Goal: Task Accomplishment & Management: Manage account settings

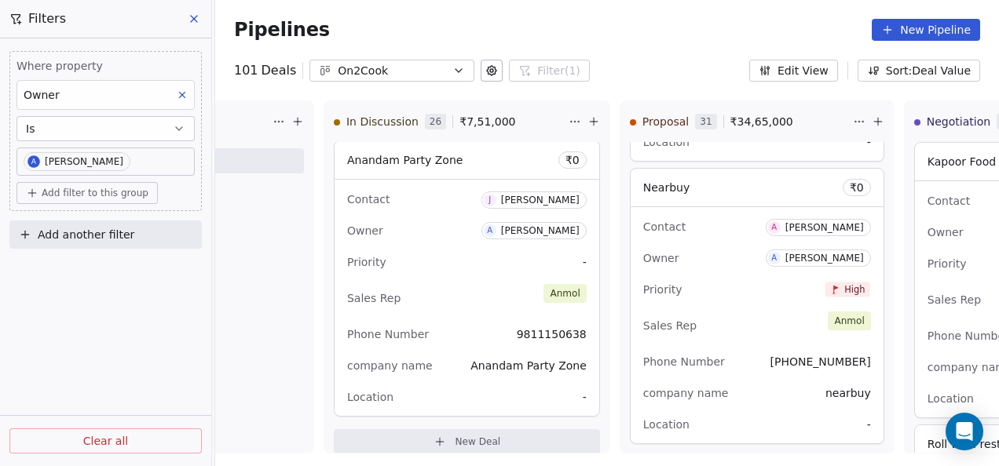
scroll to position [6354, 0]
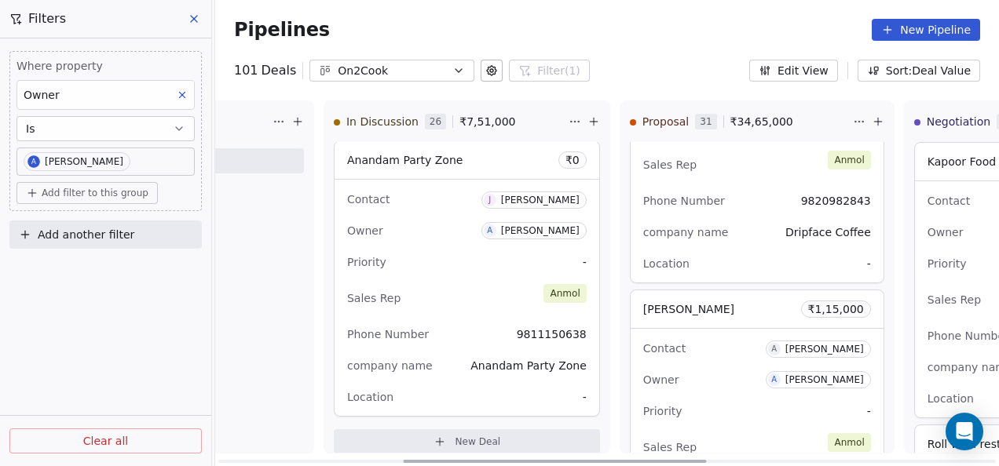
click at [757, 299] on div "[PERSON_NAME] ₹ 1,15,000" at bounding box center [757, 310] width 253 height 38
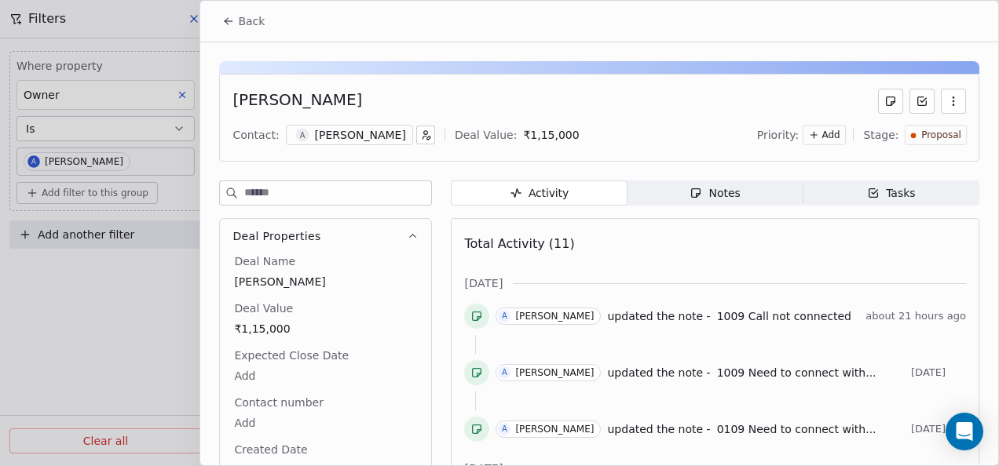
click at [744, 192] on span "Notes Notes" at bounding box center [715, 193] width 176 height 25
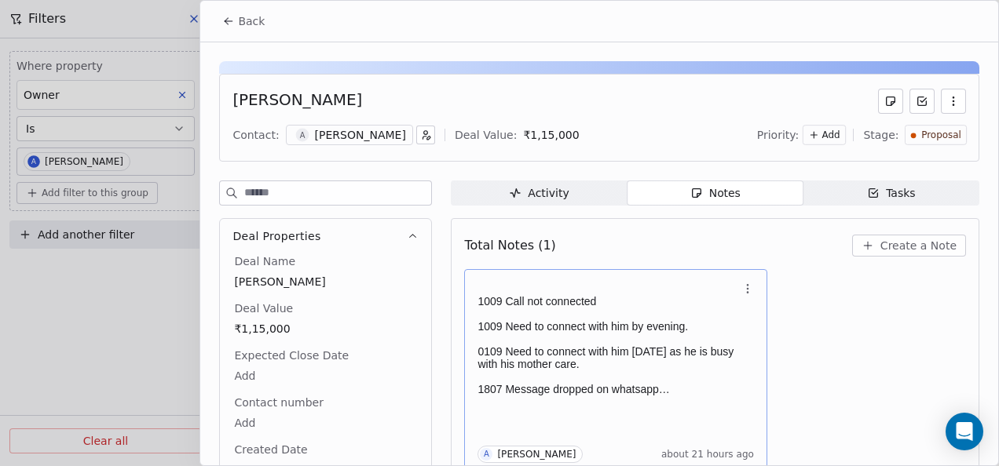
click at [628, 324] on p "1009 Need to connect with him by evening." at bounding box center [607, 326] width 261 height 13
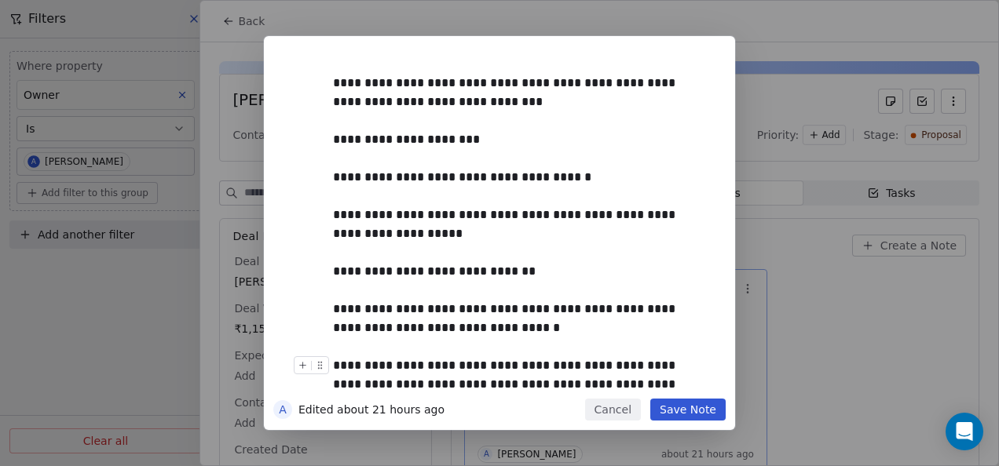
click at [679, 416] on button "Save Note" at bounding box center [687, 410] width 75 height 22
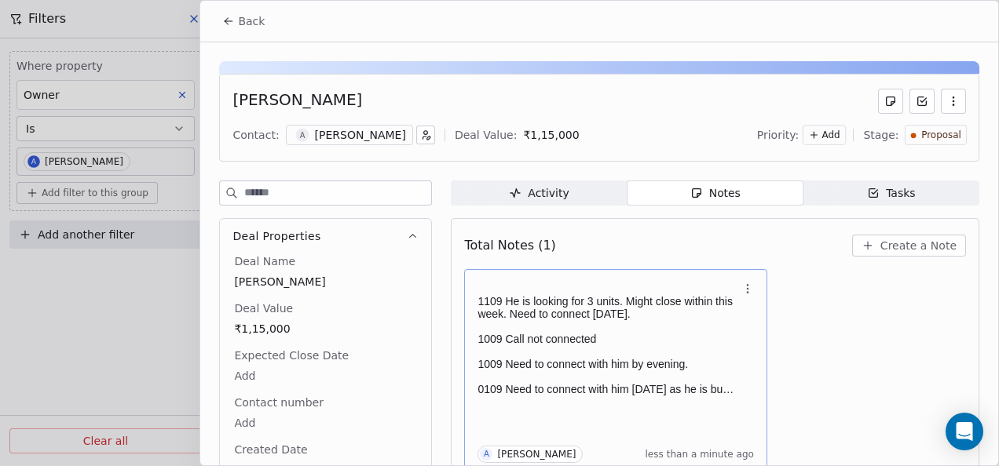
scroll to position [6, 0]
click at [217, 24] on button "Back" at bounding box center [243, 21] width 61 height 28
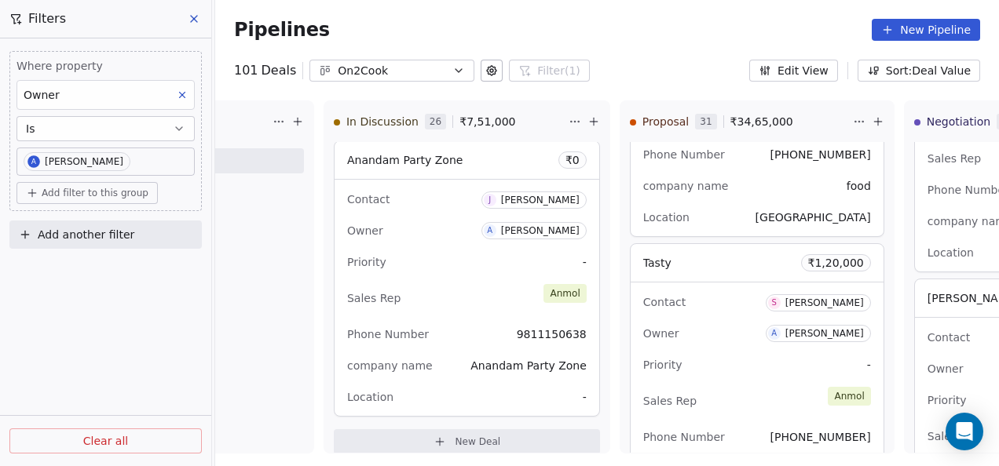
scroll to position [0, 954]
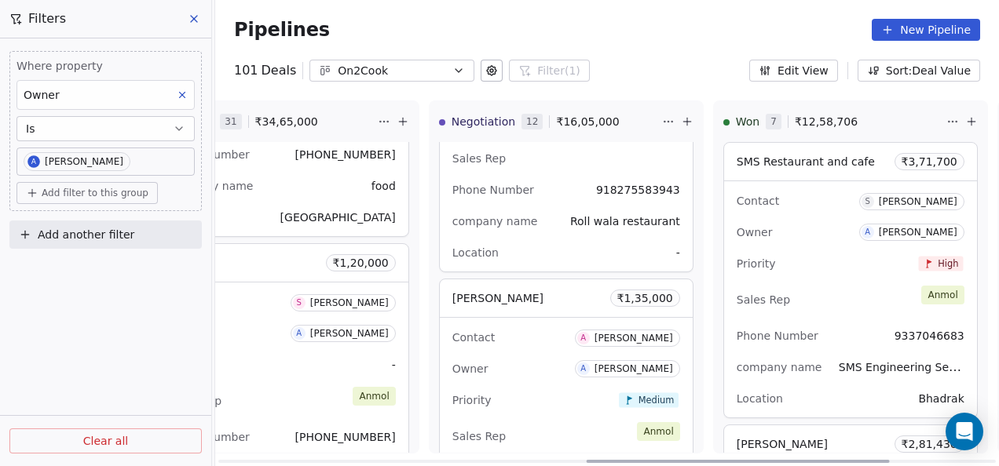
click at [508, 302] on span "[PERSON_NAME]" at bounding box center [497, 298] width 91 height 13
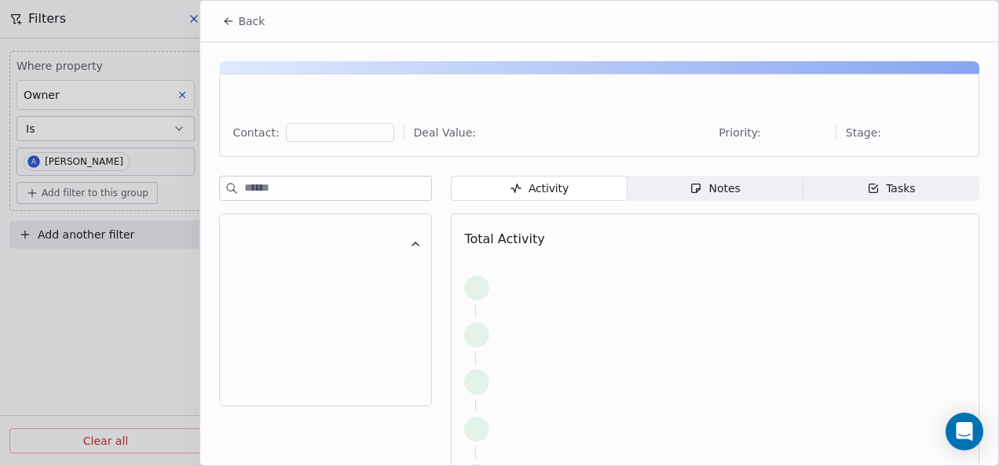
click at [710, 205] on div "Activity Activity Notes Notes Tasks Tasks Total Activity" at bounding box center [715, 374] width 528 height 397
click at [710, 193] on div "Notes" at bounding box center [714, 189] width 50 height 16
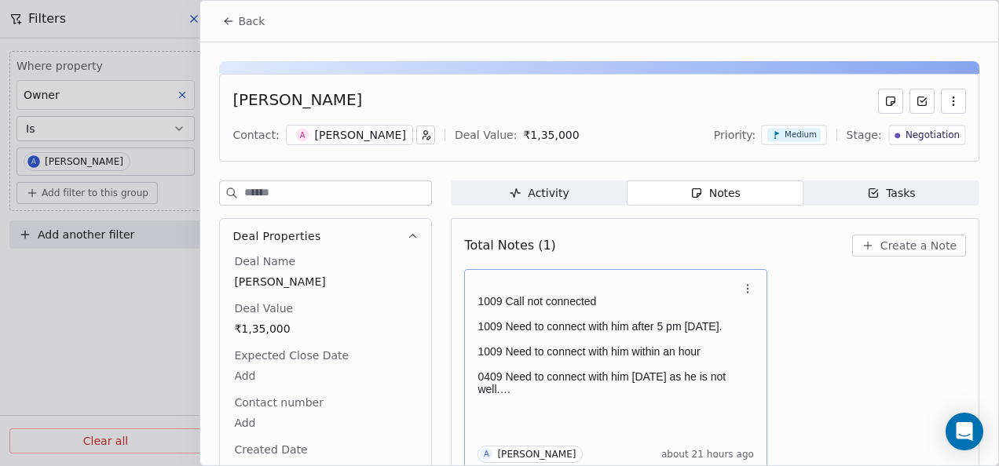
click at [700, 358] on p at bounding box center [607, 364] width 261 height 13
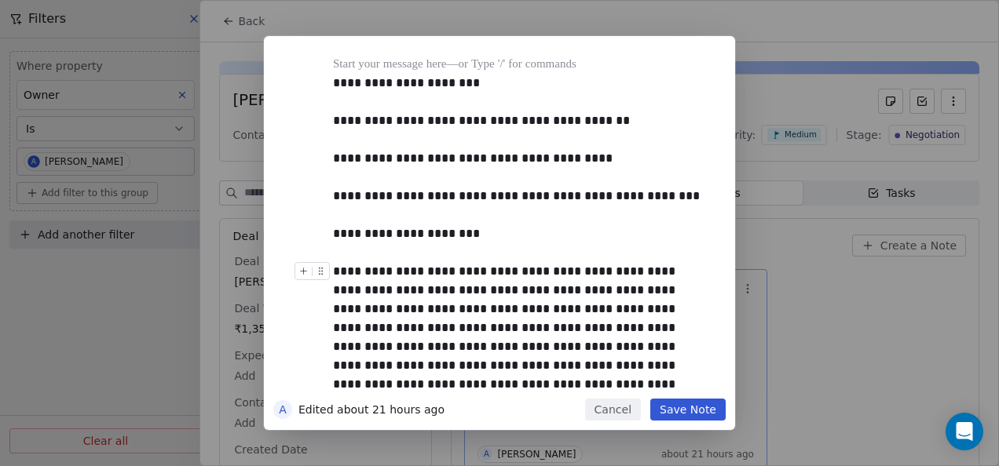
click at [564, 302] on div "**********" at bounding box center [517, 328] width 368 height 132
click at [335, 81] on div "**********" at bounding box center [517, 83] width 368 height 19
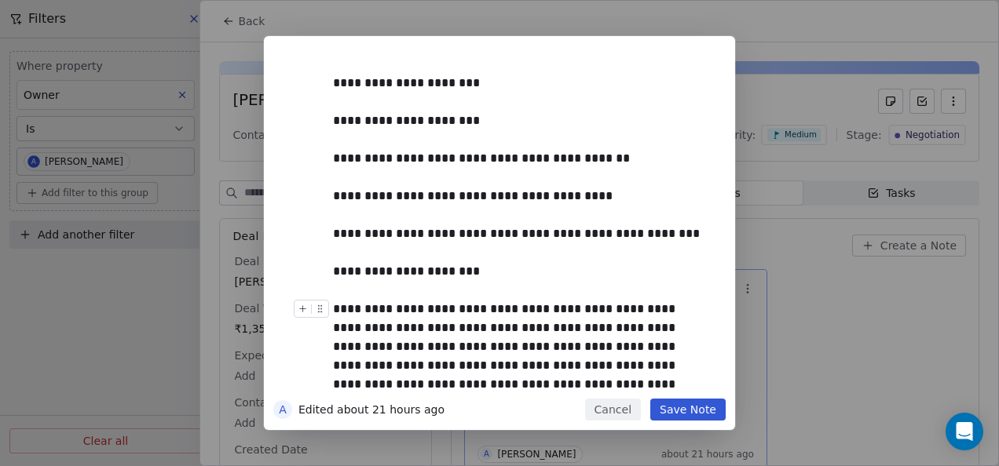
drag, startPoint x: 668, startPoint y: 405, endPoint x: 678, endPoint y: 405, distance: 10.2
click at [675, 405] on button "Save Note" at bounding box center [687, 410] width 75 height 22
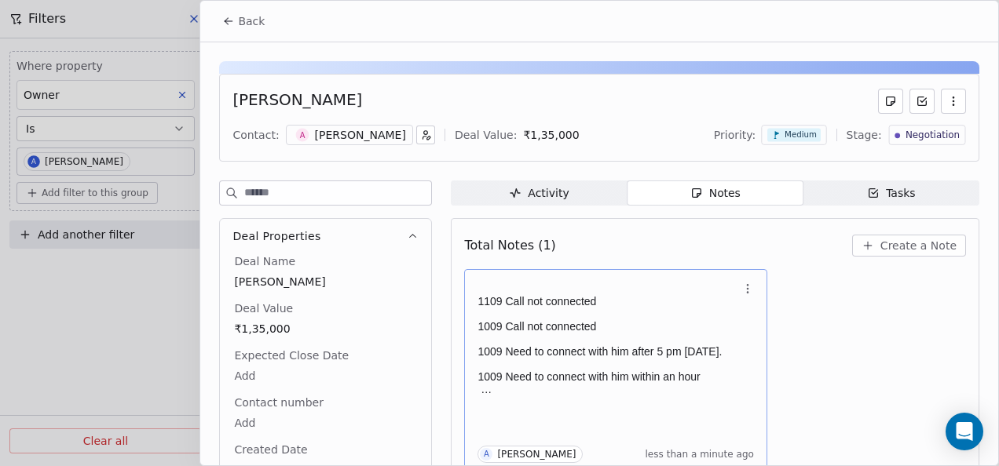
scroll to position [6, 0]
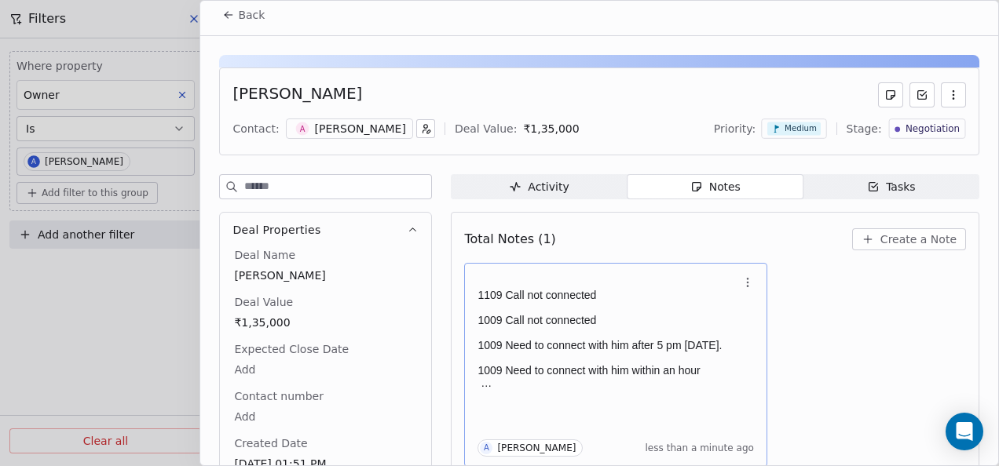
click at [231, 15] on icon at bounding box center [228, 15] width 7 height 0
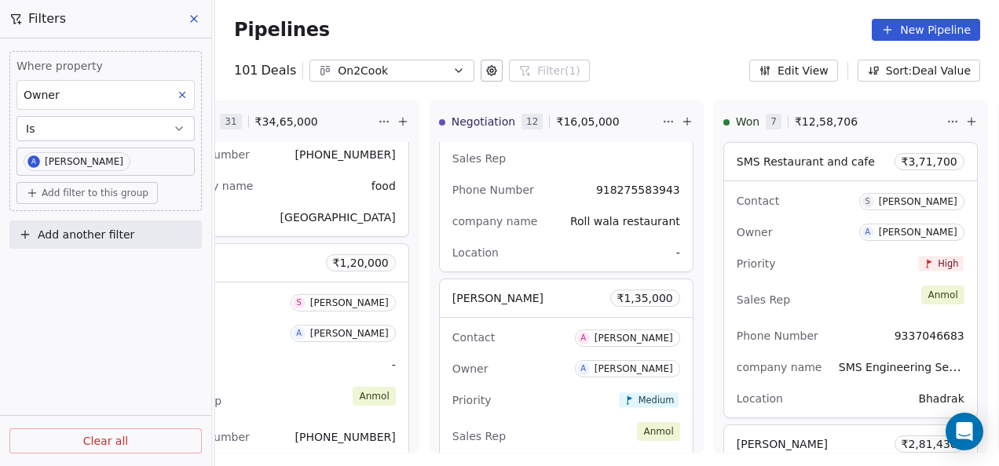
scroll to position [3572, 0]
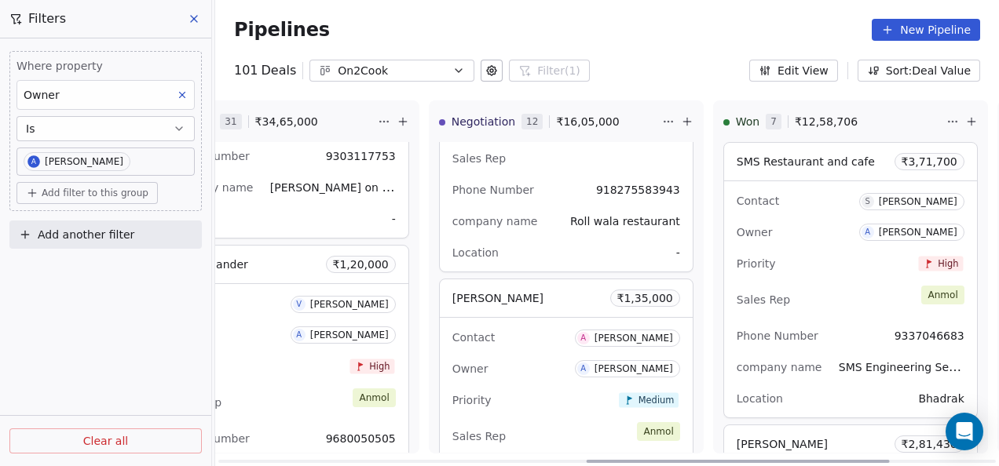
click at [305, 361] on div "Priority High" at bounding box center [282, 366] width 228 height 25
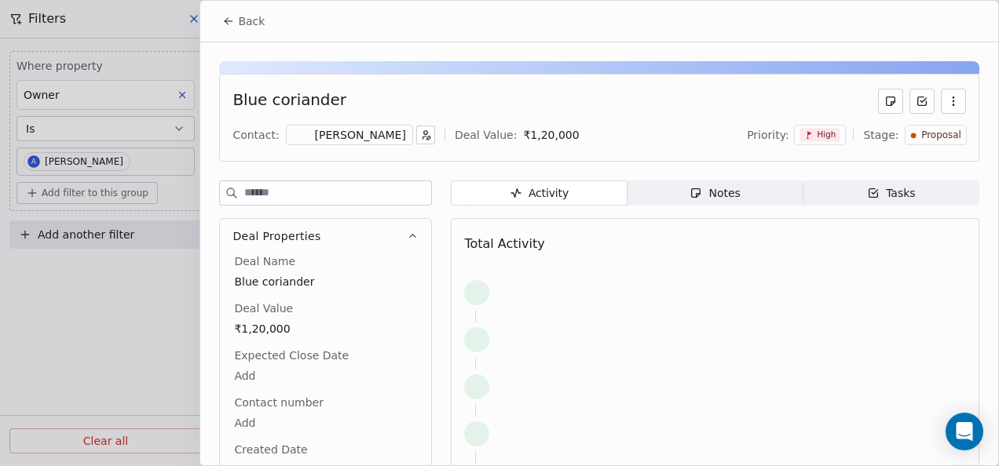
click at [763, 192] on span "Notes Notes" at bounding box center [715, 193] width 176 height 25
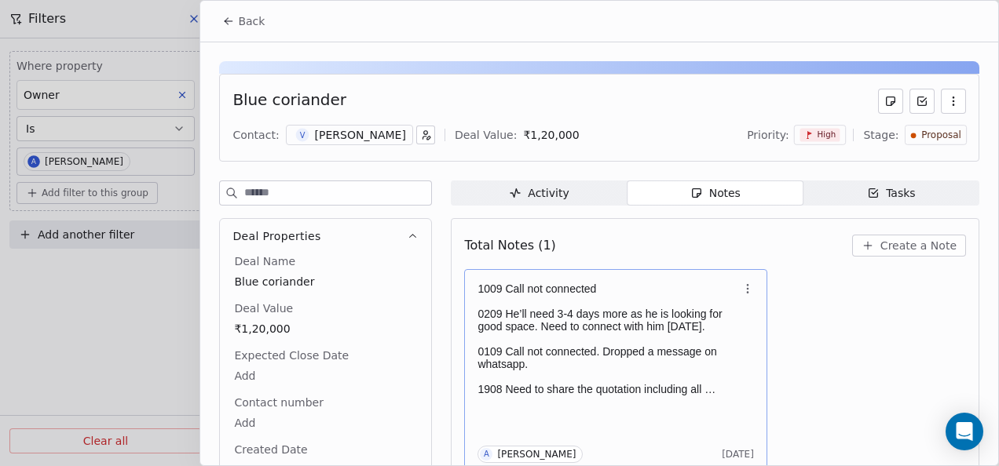
click at [553, 361] on p "0109 Call not connected. Dropped a message on whatsapp." at bounding box center [607, 358] width 261 height 25
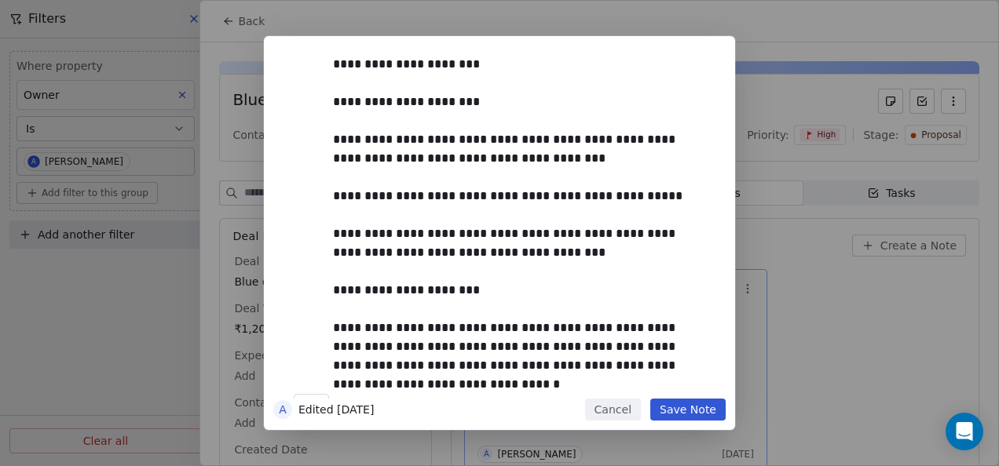
click at [653, 407] on div "Cancel Save Note" at bounding box center [655, 410] width 141 height 22
click at [664, 408] on button "Save Note" at bounding box center [687, 410] width 75 height 22
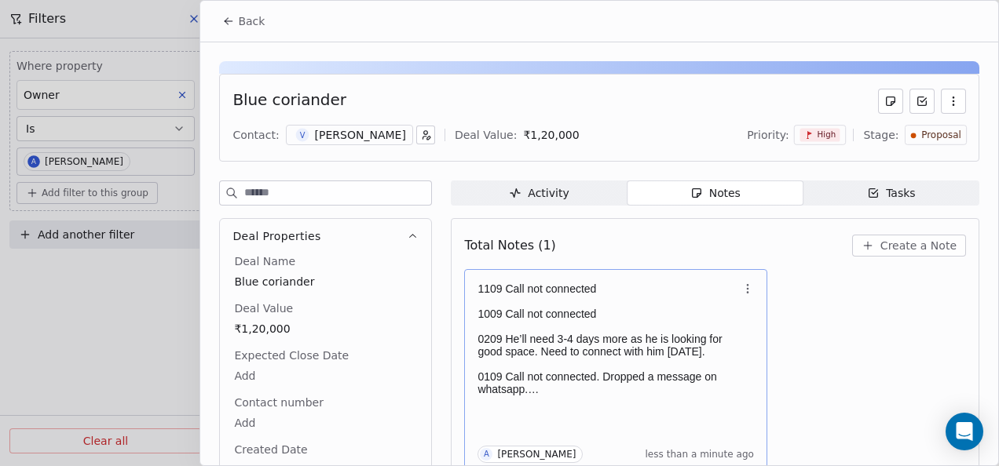
scroll to position [6, 0]
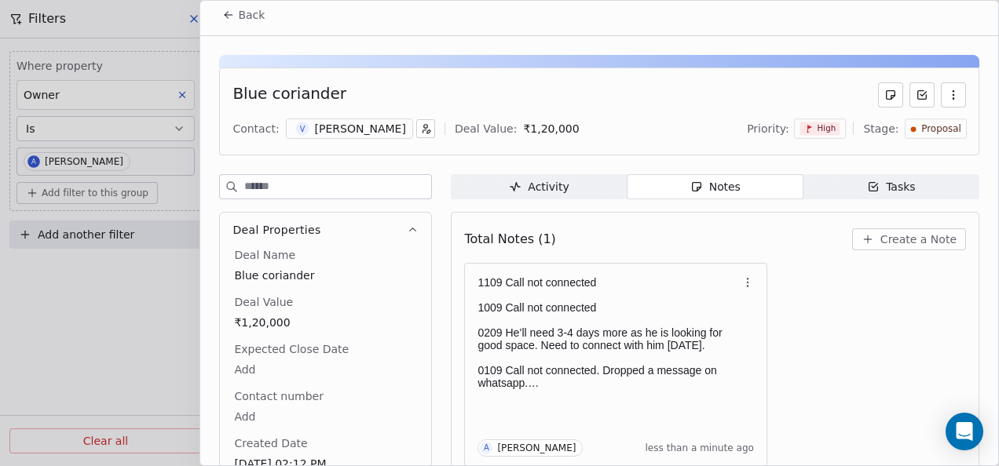
click at [240, 13] on span "Back" at bounding box center [251, 15] width 27 height 16
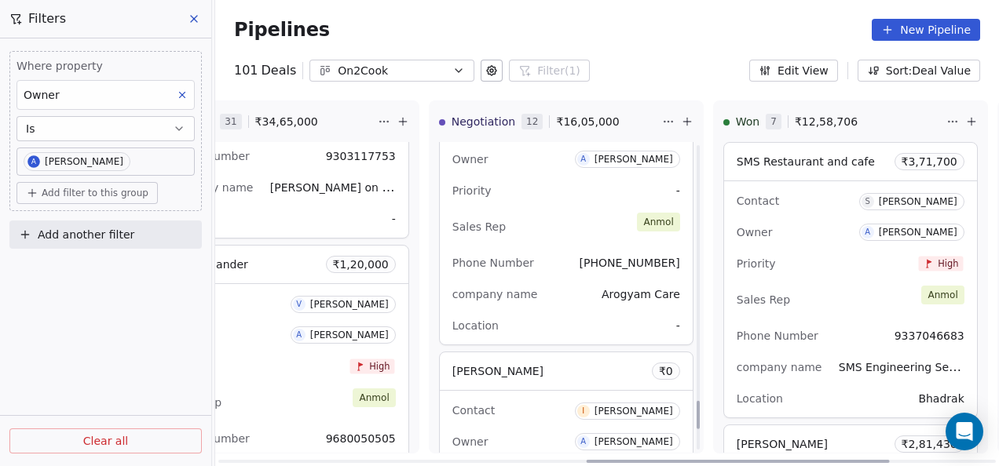
scroll to position [2777, 0]
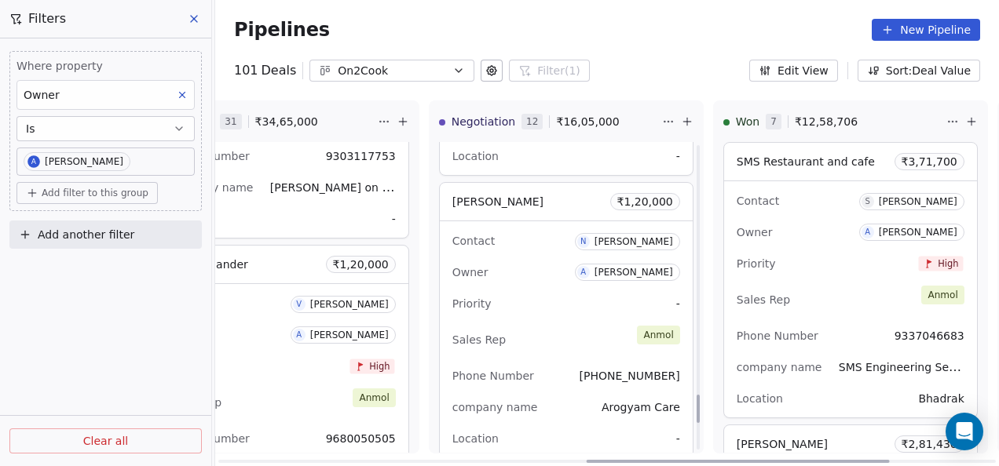
click at [538, 292] on div "Priority -" at bounding box center [566, 303] width 228 height 25
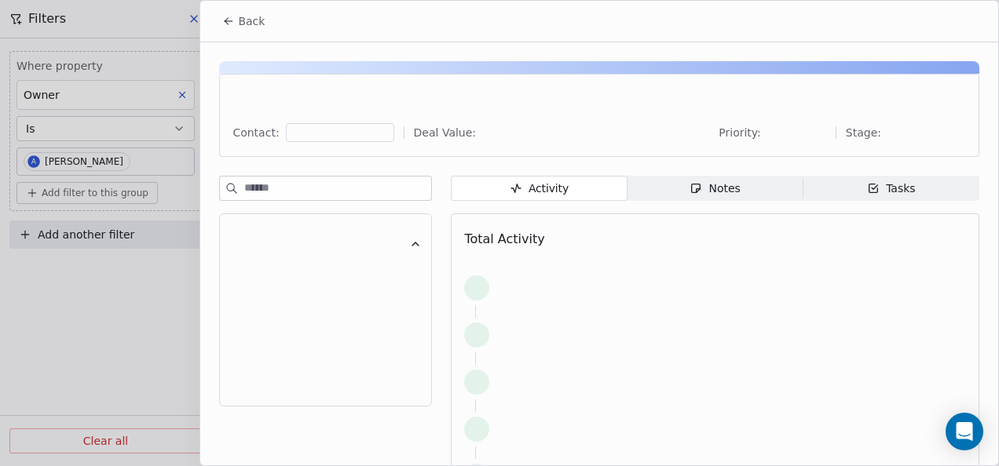
click at [696, 192] on icon "button" at bounding box center [695, 188] width 13 height 13
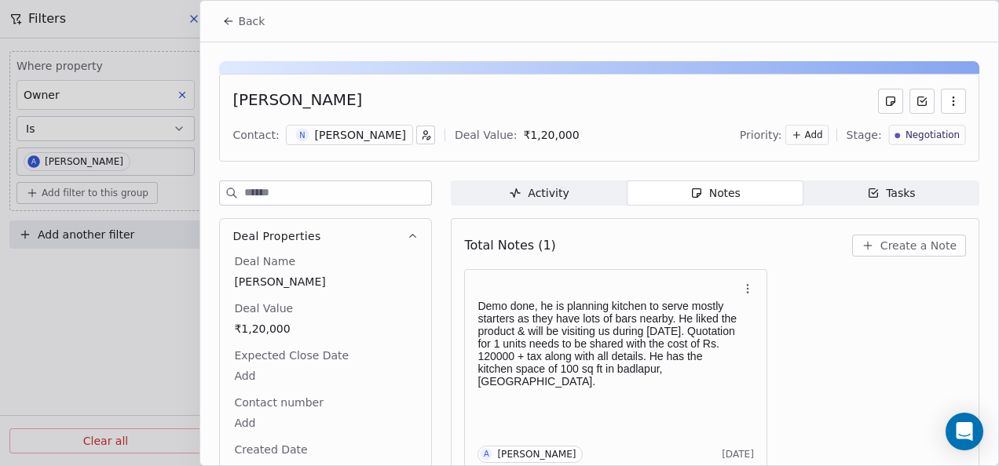
click at [249, 30] on button "Back" at bounding box center [243, 21] width 61 height 28
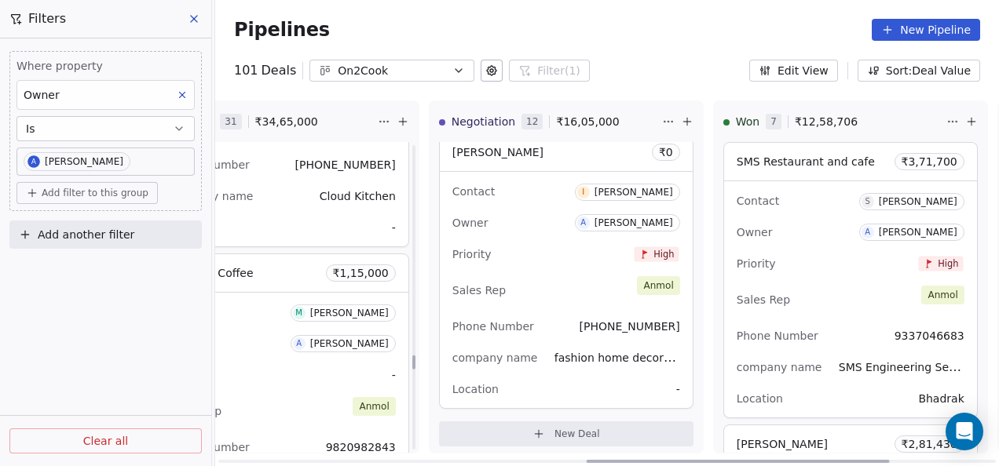
scroll to position [6242, 0]
